Goal: Information Seeking & Learning: Learn about a topic

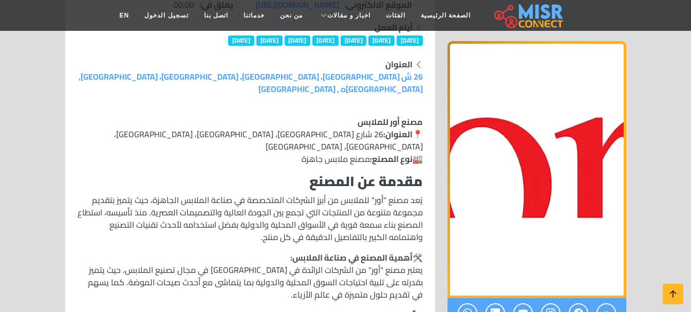
scroll to position [257, 0]
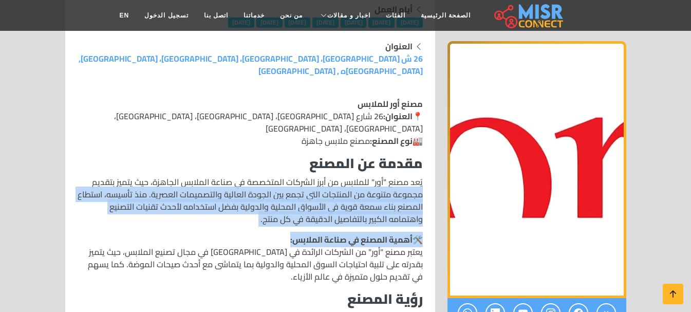
drag, startPoint x: 190, startPoint y: 205, endPoint x: 421, endPoint y: 165, distance: 235.1
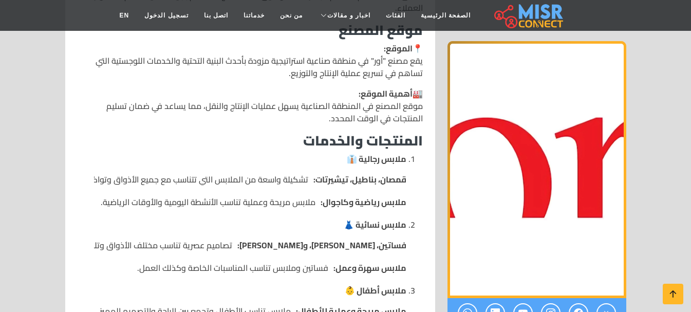
scroll to position [822, 0]
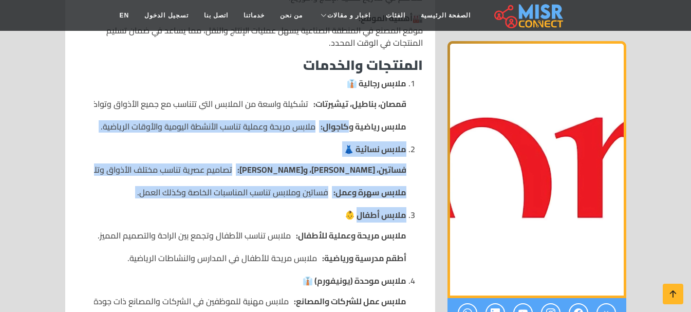
drag, startPoint x: 349, startPoint y: 107, endPoint x: 356, endPoint y: 186, distance: 79.4
click at [356, 186] on ol "ملابس رجالية 👔 قمصان، بناطيل، تيشيرتات: تشكيلة واسعة من الملابس التي تتناسب مع …" at bounding box center [250, 203] width 345 height 253
click at [355, 141] on strong "ملابس نسائية 👗" at bounding box center [375, 148] width 63 height 15
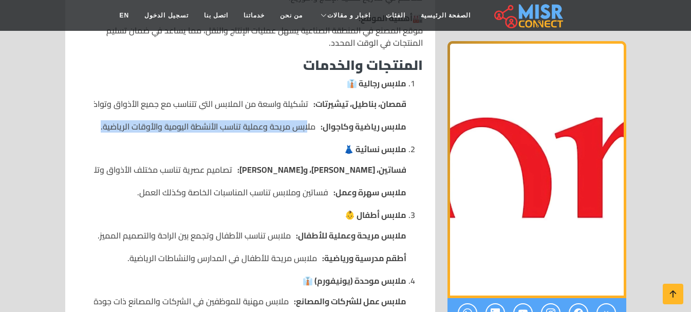
drag, startPoint x: 310, startPoint y: 101, endPoint x: 148, endPoint y: 118, distance: 162.2
click at [148, 118] on ol "ملابس رجالية 👔 قمصان، بناطيل، تيشيرتات: تشكيلة واسعة من الملابس التي تتناسب مع …" at bounding box center [250, 203] width 345 height 253
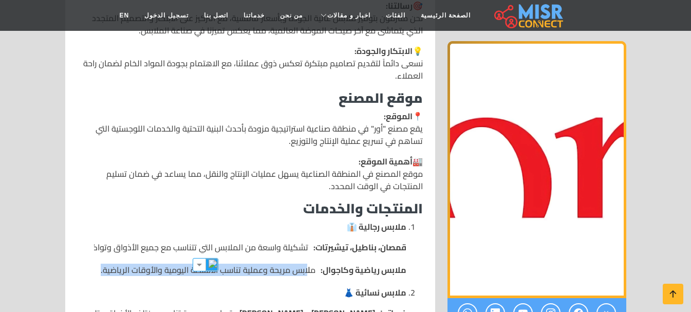
scroll to position [654, 0]
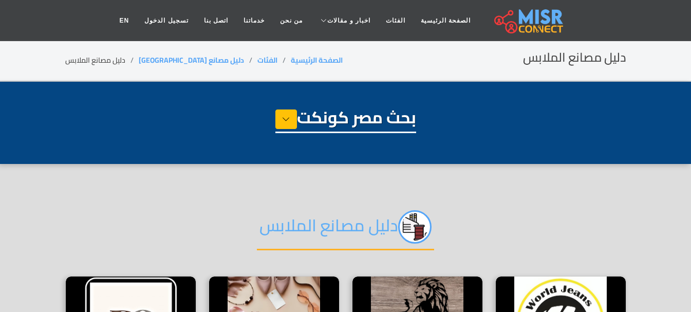
select select "**********"
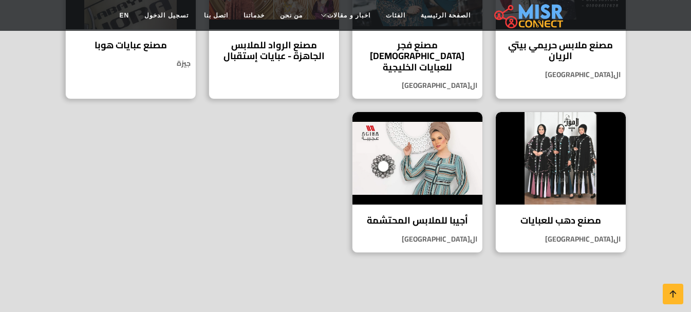
scroll to position [668, 0]
